Goal: Task Accomplishment & Management: Complete application form

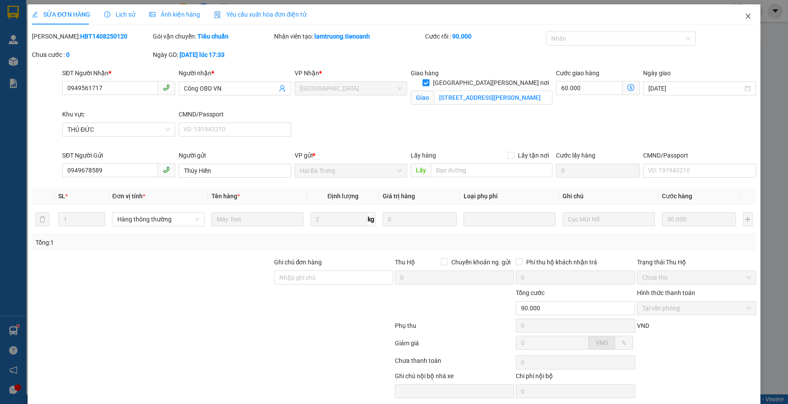
click at [745, 16] on icon "close" at bounding box center [748, 16] width 7 height 7
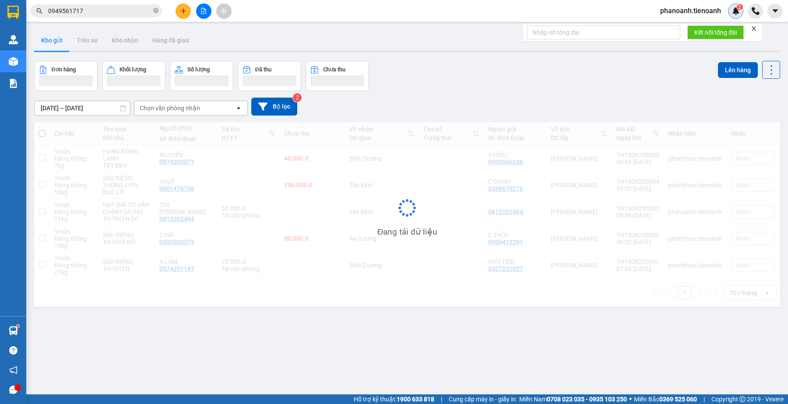
click at [740, 14] on div "2" at bounding box center [735, 11] width 15 height 15
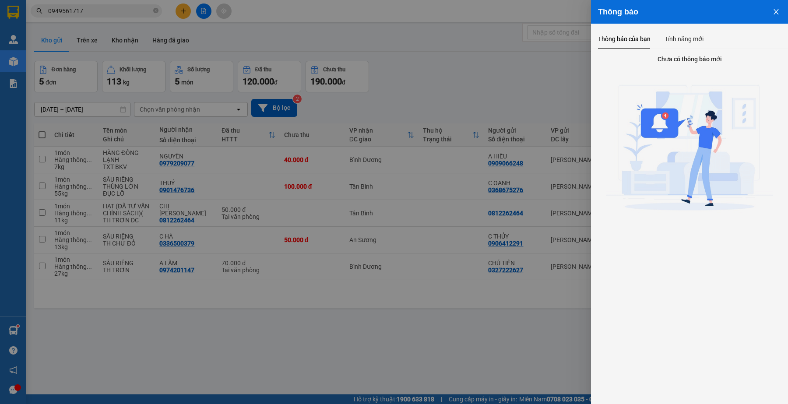
click at [116, 16] on div at bounding box center [394, 202] width 788 height 404
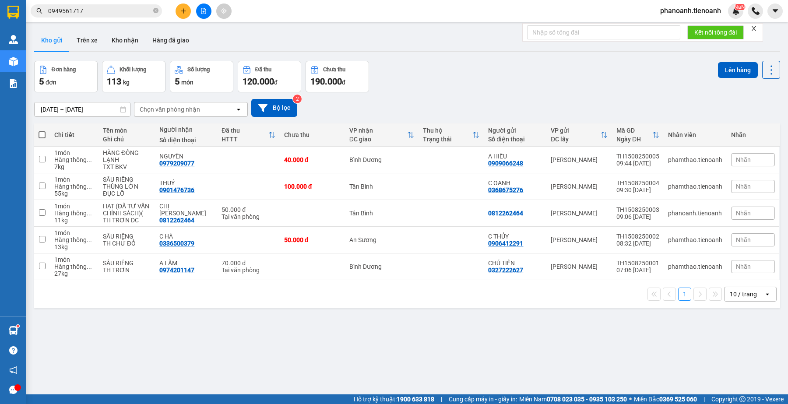
click at [102, 10] on body "Kết quả [PERSON_NAME] ( 1 ) Bộ lọc Mã ĐH Trạng thái Món hàng Thu hộ Tổng [PERSO…" at bounding box center [394, 202] width 788 height 404
click at [102, 10] on input "0949561717" at bounding box center [99, 11] width 103 height 10
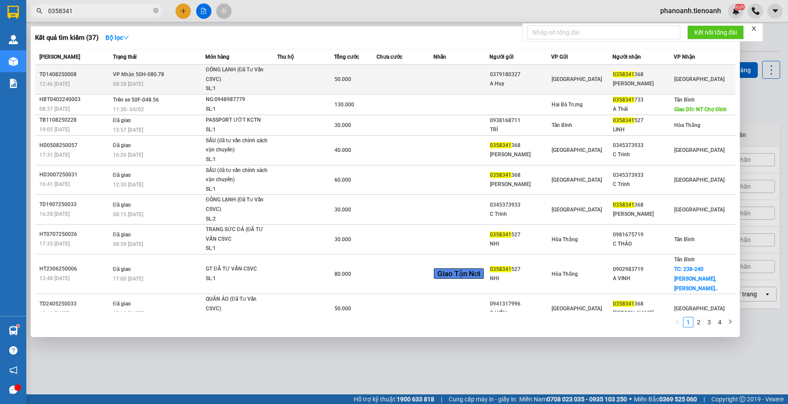
type input "0358341"
click at [302, 88] on td at bounding box center [305, 80] width 57 height 30
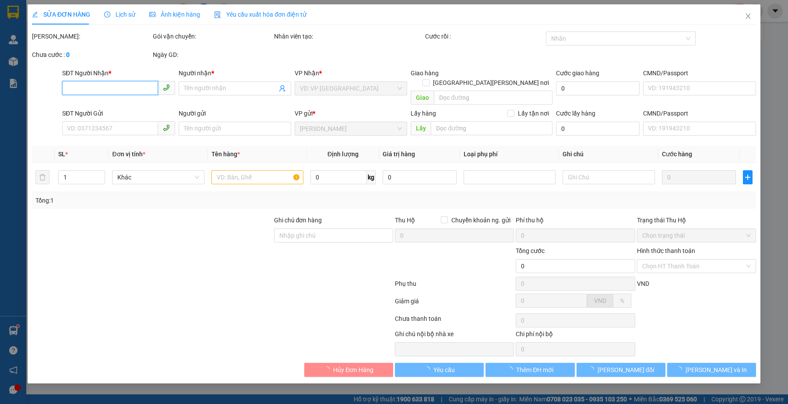
type input "0358341368"
type input "[PERSON_NAME]"
type input "0379180327"
type input "A Huy"
type input "50.000"
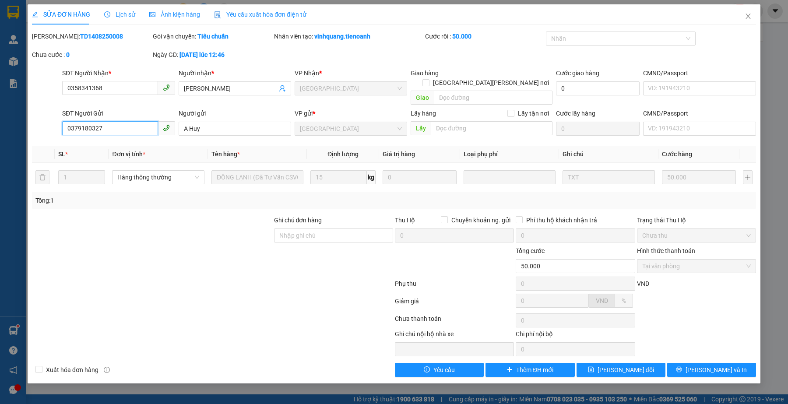
click at [124, 122] on input "0379180327" at bounding box center [109, 128] width 95 height 14
click at [219, 235] on div at bounding box center [152, 230] width 242 height 31
click at [194, 312] on div at bounding box center [212, 321] width 363 height 18
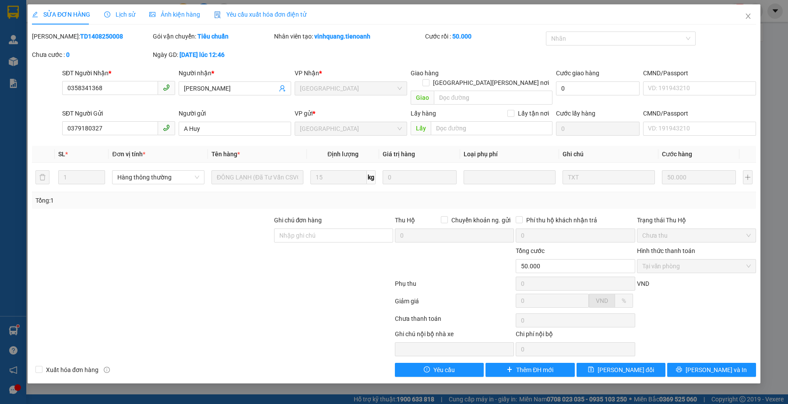
click at [211, 259] on div at bounding box center [152, 261] width 242 height 31
click at [268, 277] on div at bounding box center [212, 286] width 363 height 18
drag, startPoint x: 226, startPoint y: 250, endPoint x: 225, endPoint y: 244, distance: 5.4
click at [226, 250] on div at bounding box center [152, 261] width 242 height 31
click at [168, 277] on div at bounding box center [212, 286] width 363 height 18
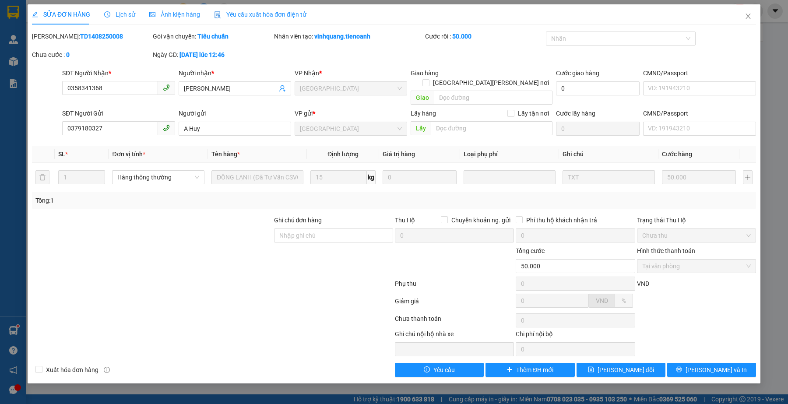
drag, startPoint x: 184, startPoint y: 275, endPoint x: 160, endPoint y: 18, distance: 257.3
click at [184, 277] on div at bounding box center [212, 286] width 363 height 18
drag, startPoint x: 215, startPoint y: 303, endPoint x: 204, endPoint y: 187, distance: 116.9
click at [215, 303] on div "Total Paid Fee 50.000 Total UnPaid Fee 0 Cash Collection Total Fee Mã ĐH: TD140…" at bounding box center [394, 204] width 724 height 345
click at [301, 277] on div at bounding box center [212, 286] width 363 height 18
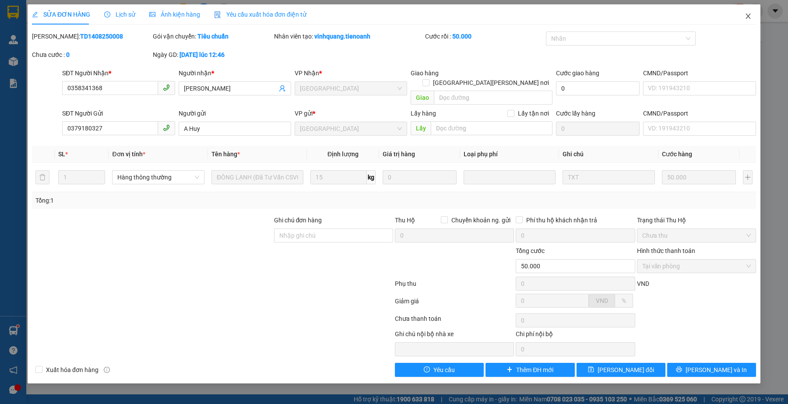
click at [744, 14] on span "Close" at bounding box center [748, 16] width 25 height 25
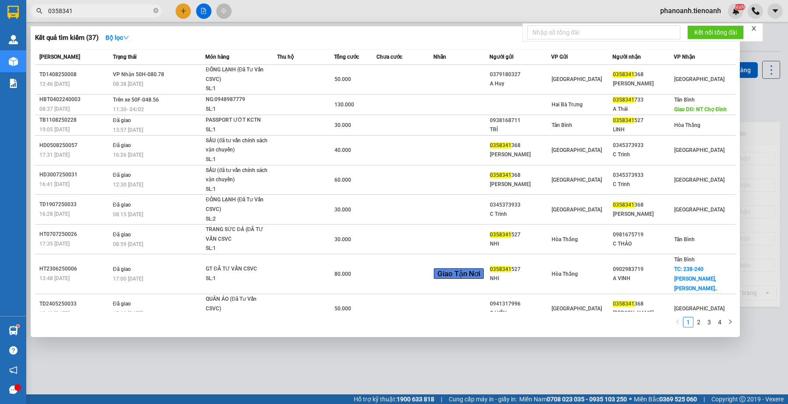
click at [89, 12] on input "0358341" at bounding box center [99, 11] width 103 height 10
click at [290, 7] on div at bounding box center [394, 202] width 788 height 404
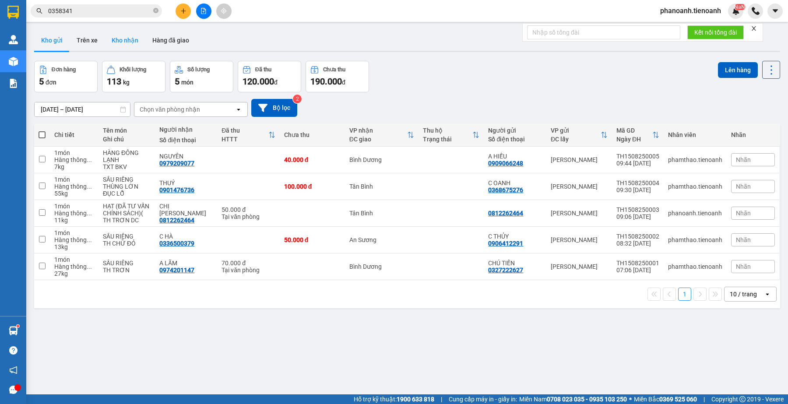
click at [117, 38] on button "Kho nhận" at bounding box center [125, 40] width 41 height 21
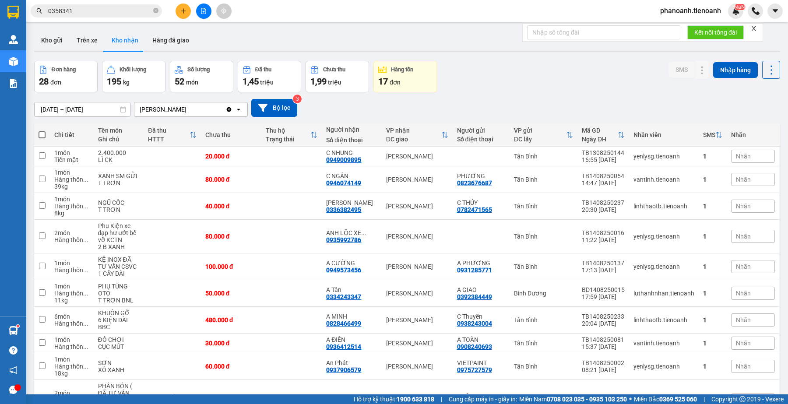
click at [125, 12] on input "0358341" at bounding box center [99, 11] width 103 height 10
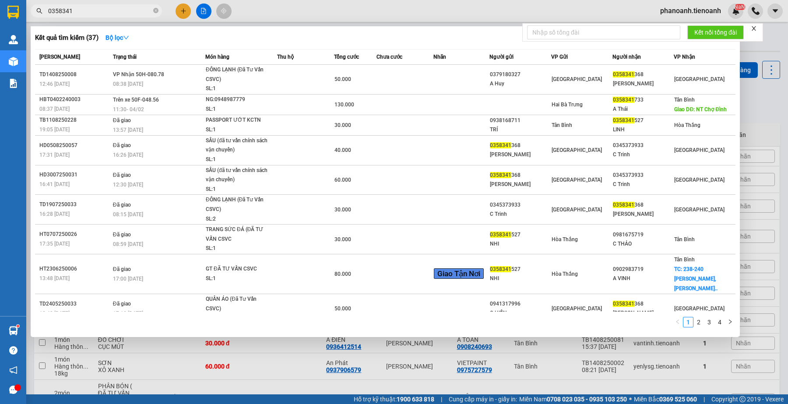
click at [125, 12] on input "0358341" at bounding box center [99, 11] width 103 height 10
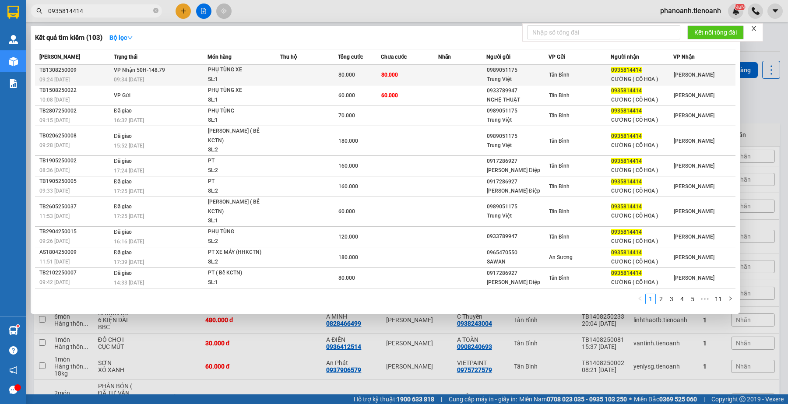
type input "0935814414"
click at [629, 78] on div "CƯỜNG ( CÔ HOA )" at bounding box center [641, 79] width 61 height 9
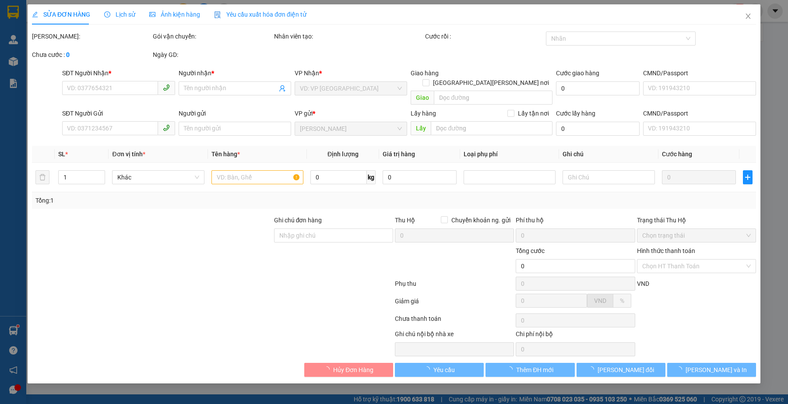
type input "0935814414"
type input "CƯỜNG ( CÔ HOA )"
type input "066164005090"
type input "0989051175"
type input "Trung Việt"
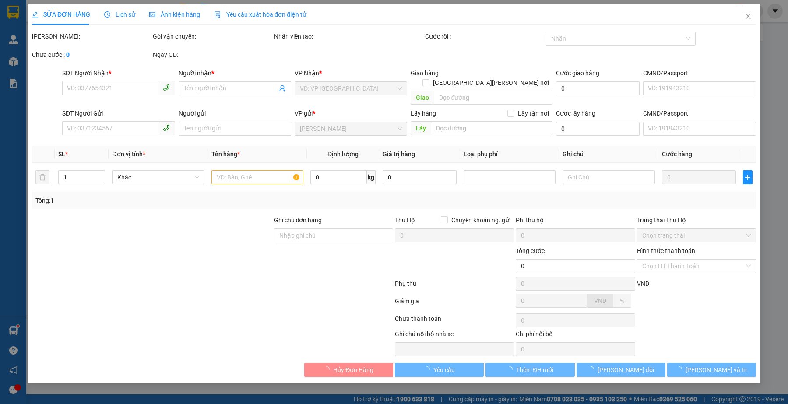
type input "80.000"
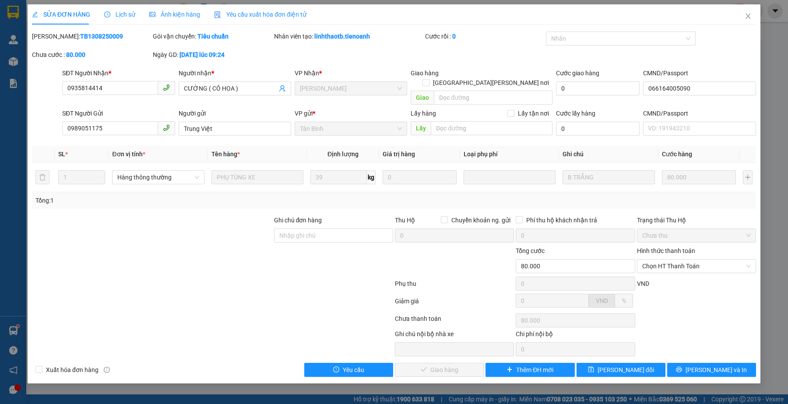
click at [279, 296] on div at bounding box center [212, 303] width 363 height 18
click at [123, 89] on input "0935814414" at bounding box center [109, 88] width 95 height 14
click at [254, 252] on div at bounding box center [152, 261] width 242 height 31
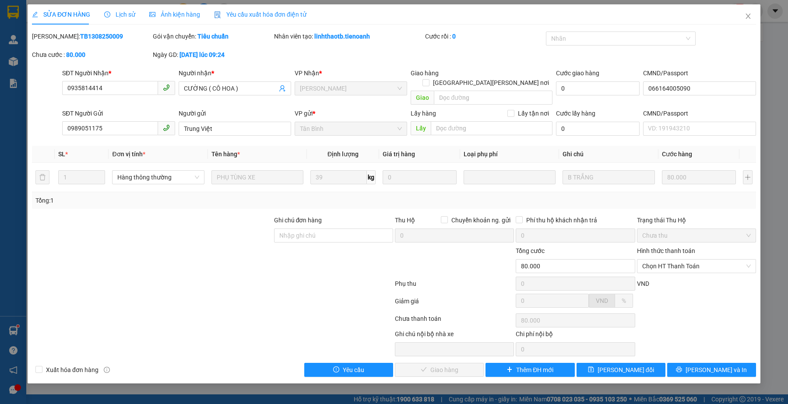
click at [302, 319] on div at bounding box center [212, 321] width 363 height 18
click at [270, 331] on div at bounding box center [318, 342] width 151 height 27
click at [150, 249] on div at bounding box center [152, 261] width 242 height 31
drag, startPoint x: 279, startPoint y: 294, endPoint x: 580, endPoint y: 250, distance: 303.9
click at [289, 294] on div at bounding box center [212, 303] width 363 height 18
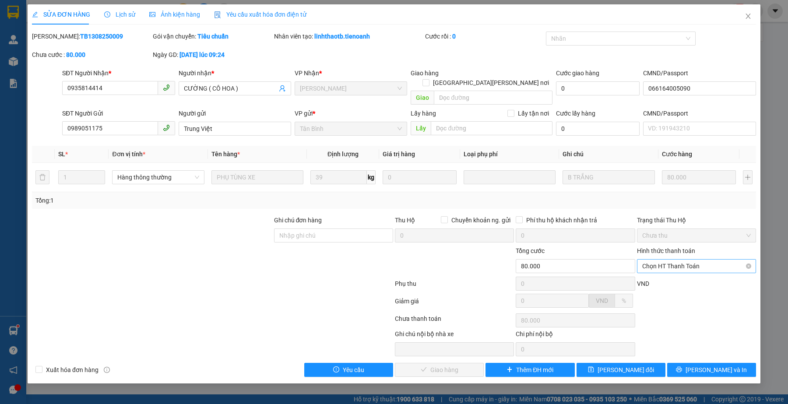
drag, startPoint x: 649, startPoint y: 257, endPoint x: 652, endPoint y: 261, distance: 4.9
click at [649, 260] on span "Chọn HT Thanh Toán" at bounding box center [696, 266] width 109 height 13
click at [656, 277] on div "Tại văn phòng" at bounding box center [696, 275] width 109 height 10
type input "0"
click at [293, 277] on div at bounding box center [212, 286] width 363 height 18
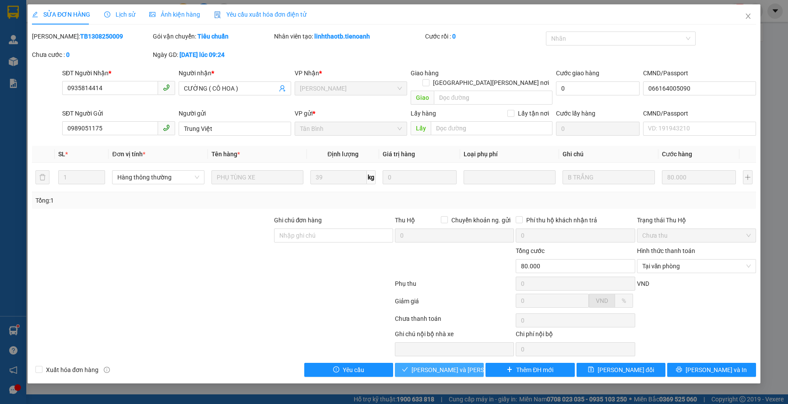
drag, startPoint x: 426, startPoint y: 363, endPoint x: 316, endPoint y: 395, distance: 114.7
click at [424, 367] on button "[PERSON_NAME] và [PERSON_NAME] hàng" at bounding box center [439, 370] width 89 height 14
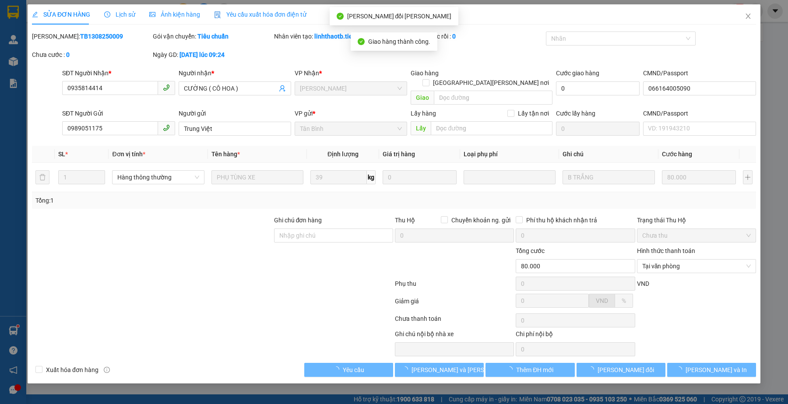
drag, startPoint x: 202, startPoint y: 352, endPoint x: 180, endPoint y: 32, distance: 320.4
click at [202, 351] on div "Total Paid Fee 0 Total UnPaid Fee 80.000 Cash Collection Total Fee Mã ĐH: TB130…" at bounding box center [394, 204] width 724 height 345
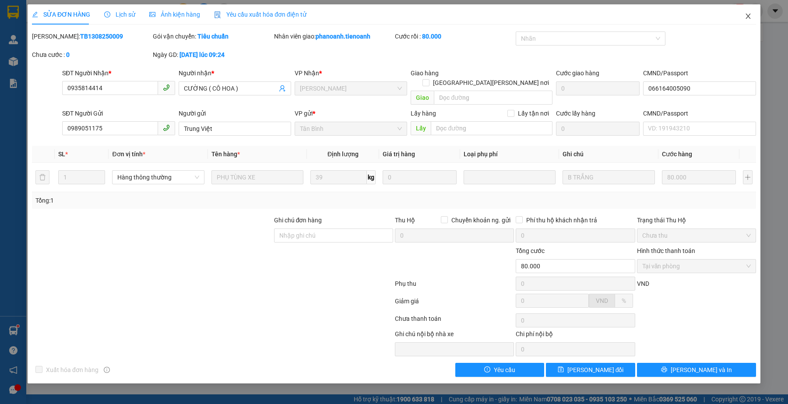
click at [751, 15] on icon "close" at bounding box center [748, 16] width 7 height 7
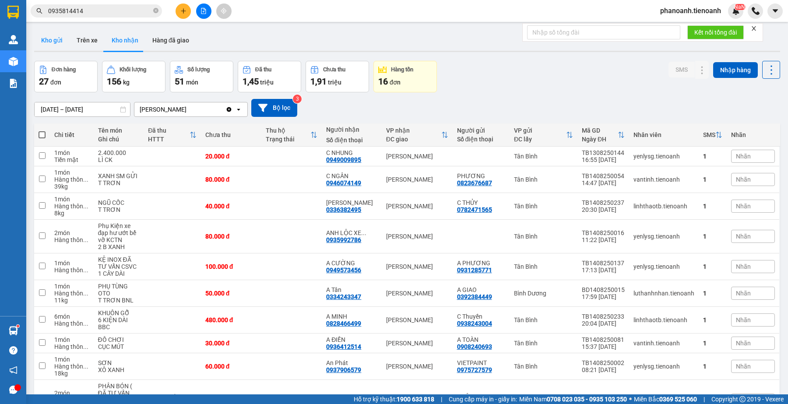
click at [53, 42] on button "Kho gửi" at bounding box center [51, 40] width 35 height 21
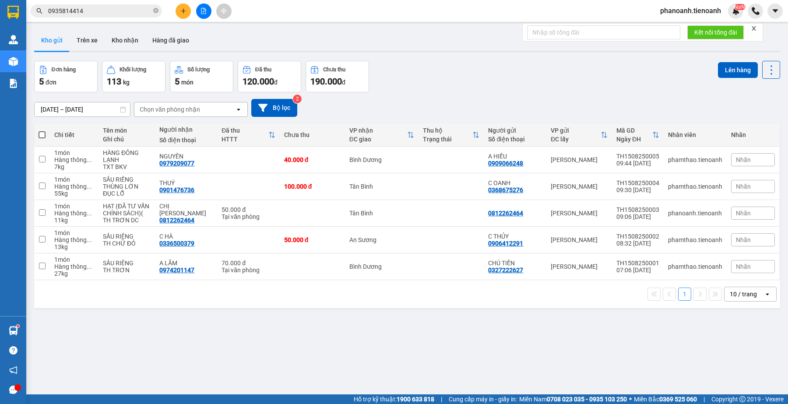
click at [220, 390] on div "ver 1.8.138 Kho gửi Trên xe [PERSON_NAME] Hàng đã [PERSON_NAME] hàng 5 đơn [PER…" at bounding box center [407, 228] width 753 height 404
click at [118, 12] on input "0935814414" at bounding box center [99, 11] width 103 height 10
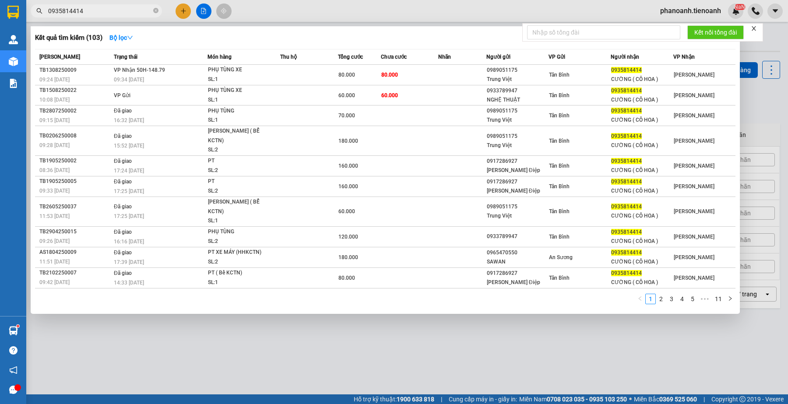
click at [118, 12] on input "0935814414" at bounding box center [99, 11] width 103 height 10
paste input "89306558"
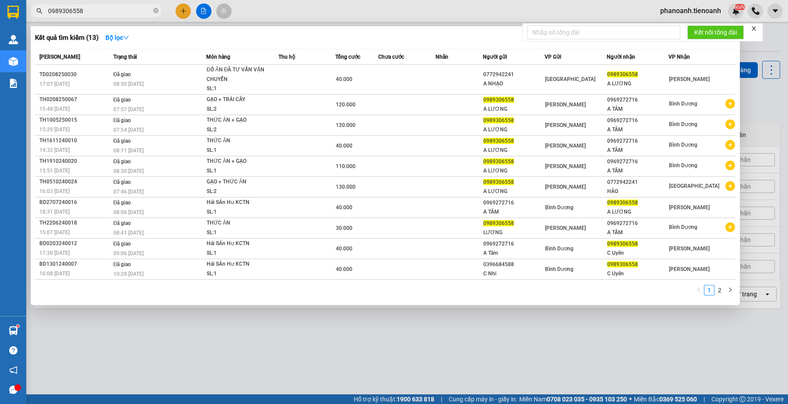
type input "0989306558"
click at [276, 16] on div at bounding box center [394, 202] width 788 height 404
